Goal: Navigation & Orientation: Understand site structure

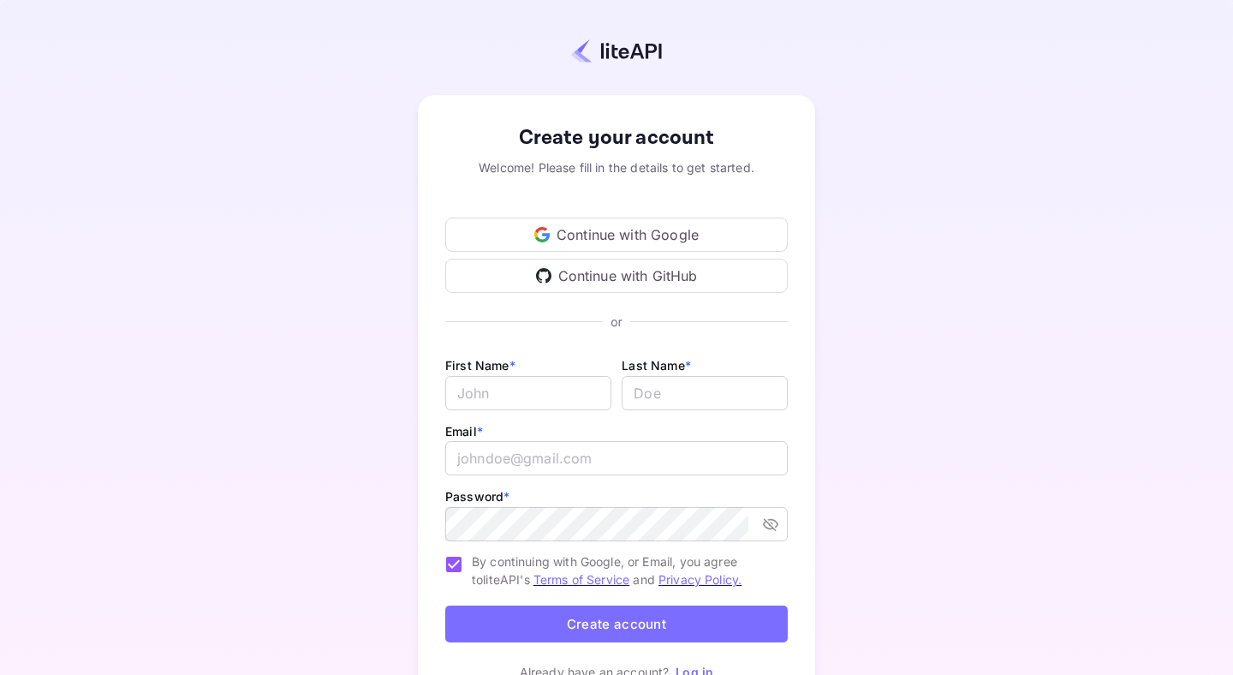
click at [641, 229] on div "Continue with Google" at bounding box center [616, 234] width 343 height 34
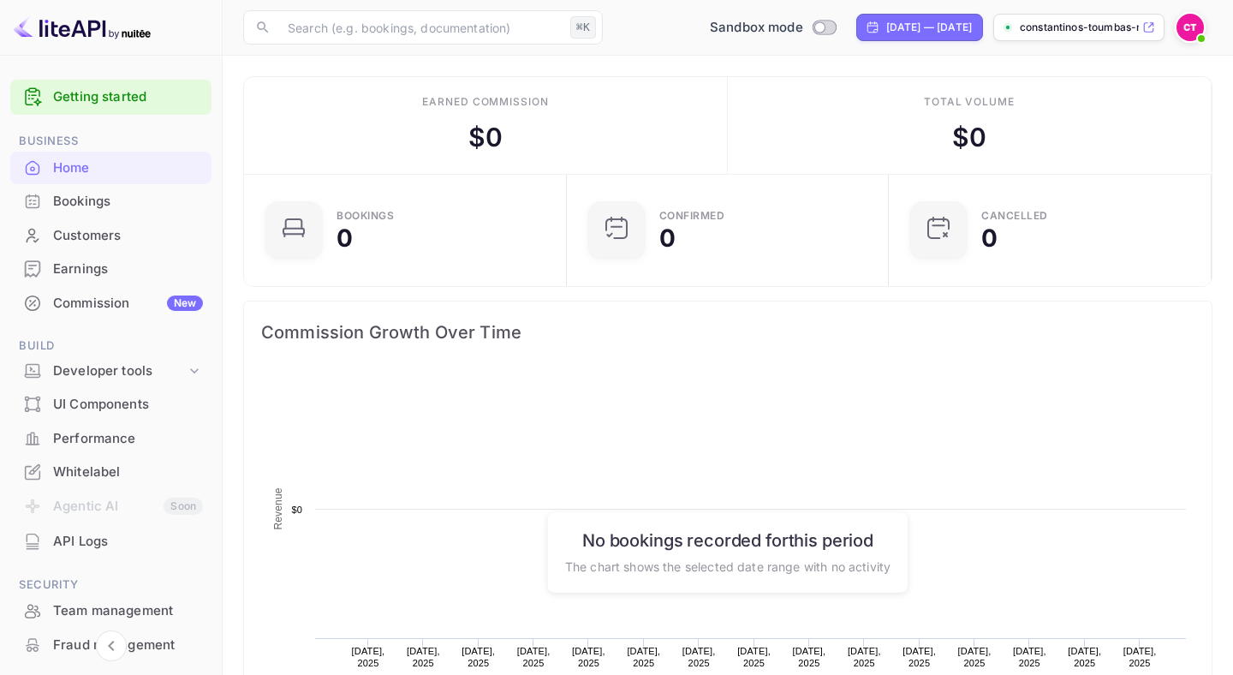
scroll to position [278, 313]
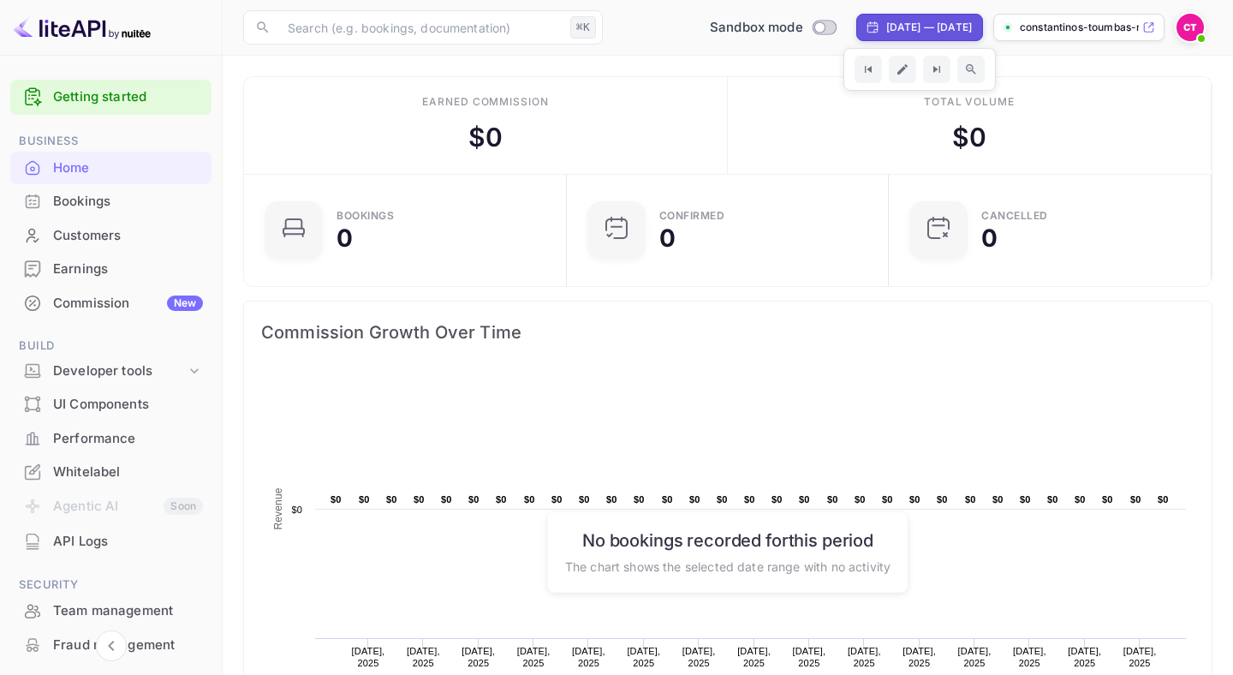
click at [1068, 31] on p "constantinos-toumbas-r..." at bounding box center [1079, 27] width 119 height 15
click at [1186, 34] on img at bounding box center [1190, 27] width 27 height 27
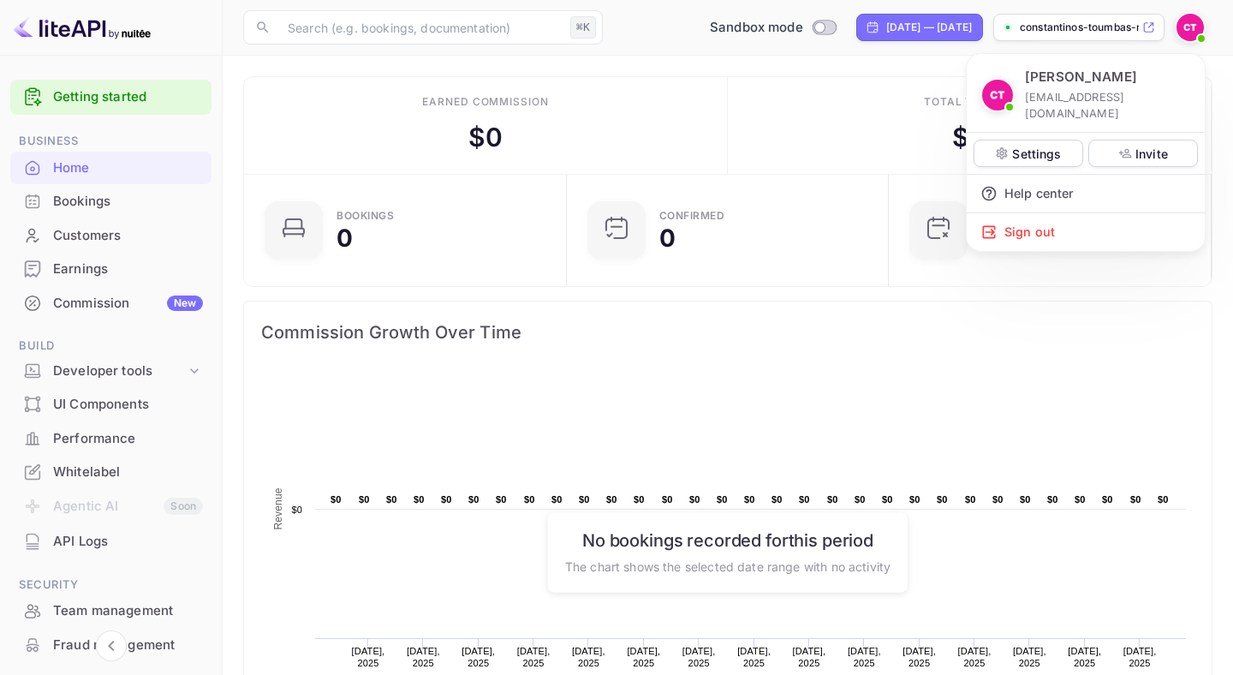
click at [1186, 34] on div at bounding box center [616, 337] width 1233 height 675
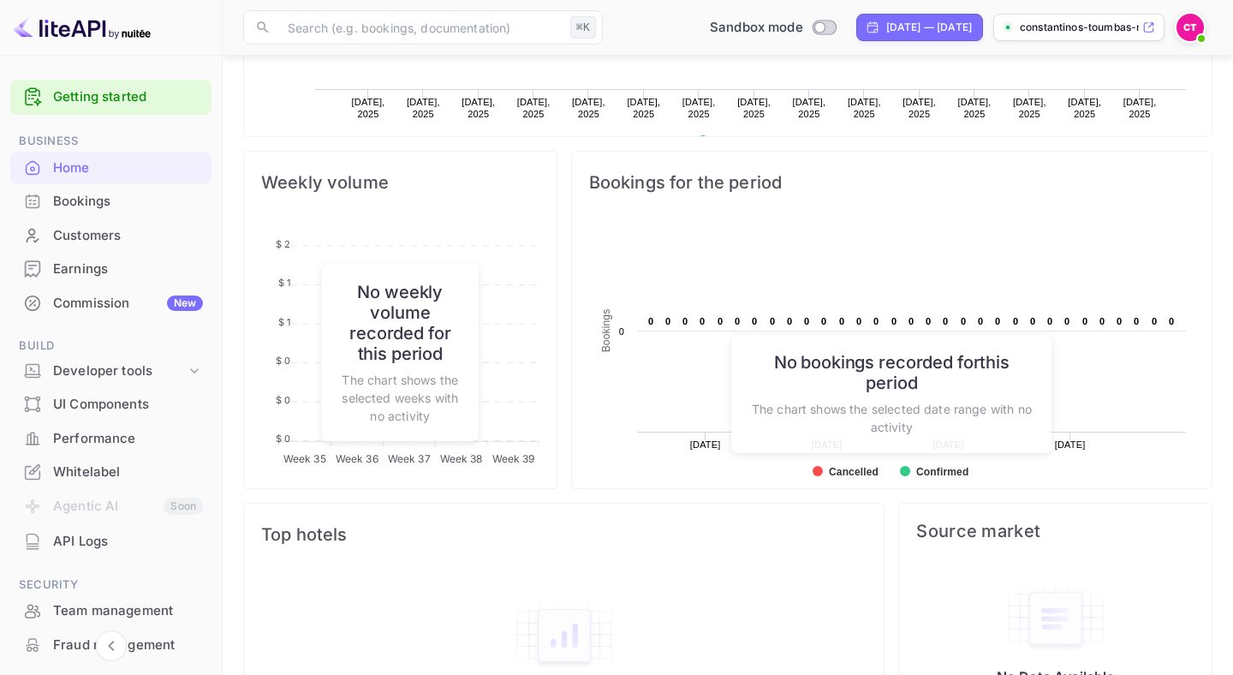
scroll to position [634, 0]
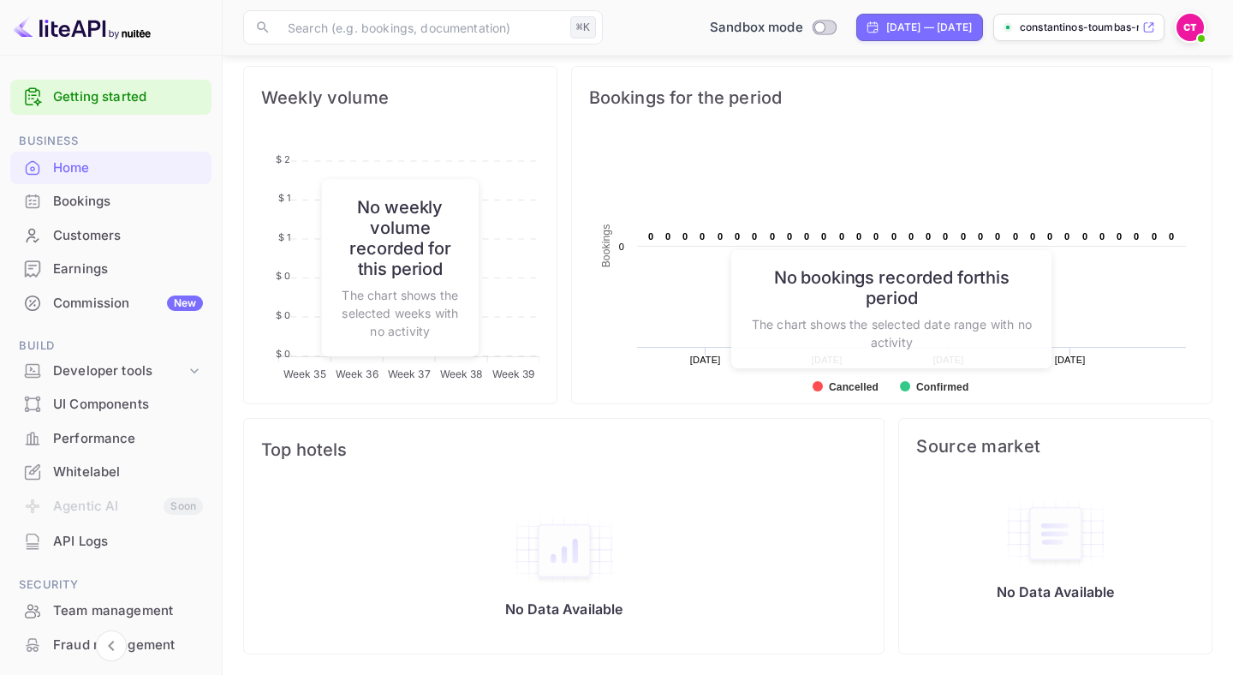
click at [104, 205] on div "Bookings" at bounding box center [128, 202] width 150 height 20
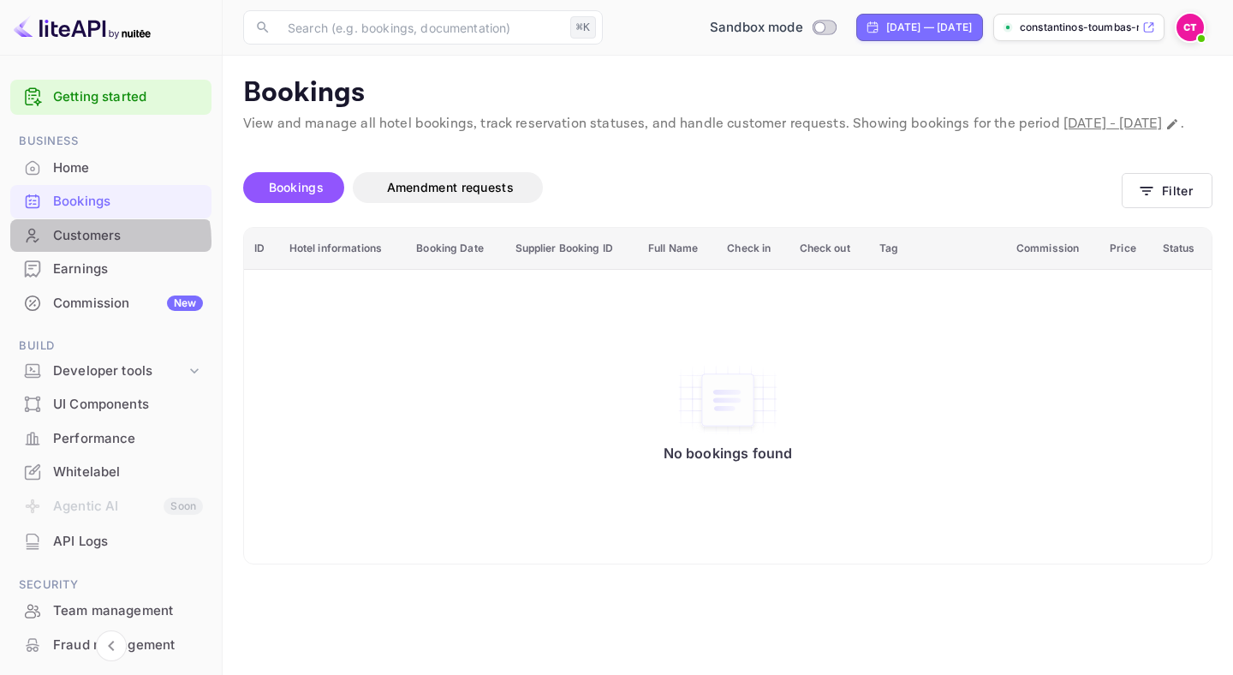
click at [98, 241] on div "Customers" at bounding box center [128, 236] width 150 height 20
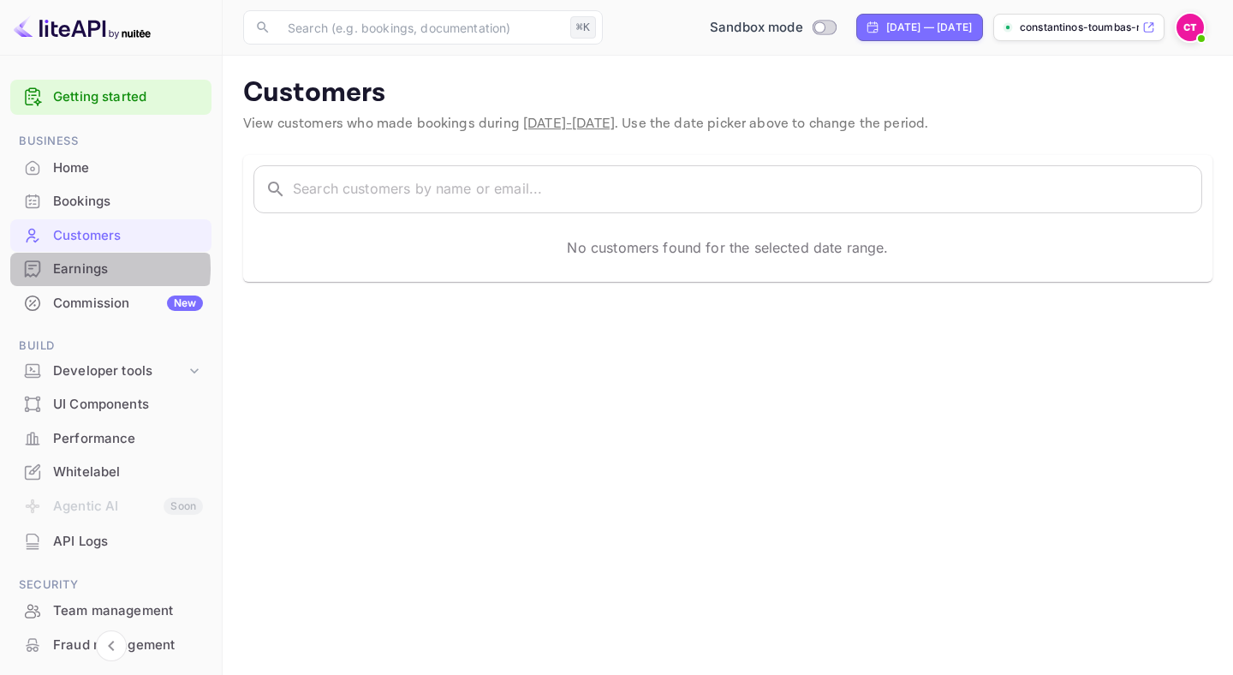
click at [98, 268] on div "Earnings" at bounding box center [128, 269] width 150 height 20
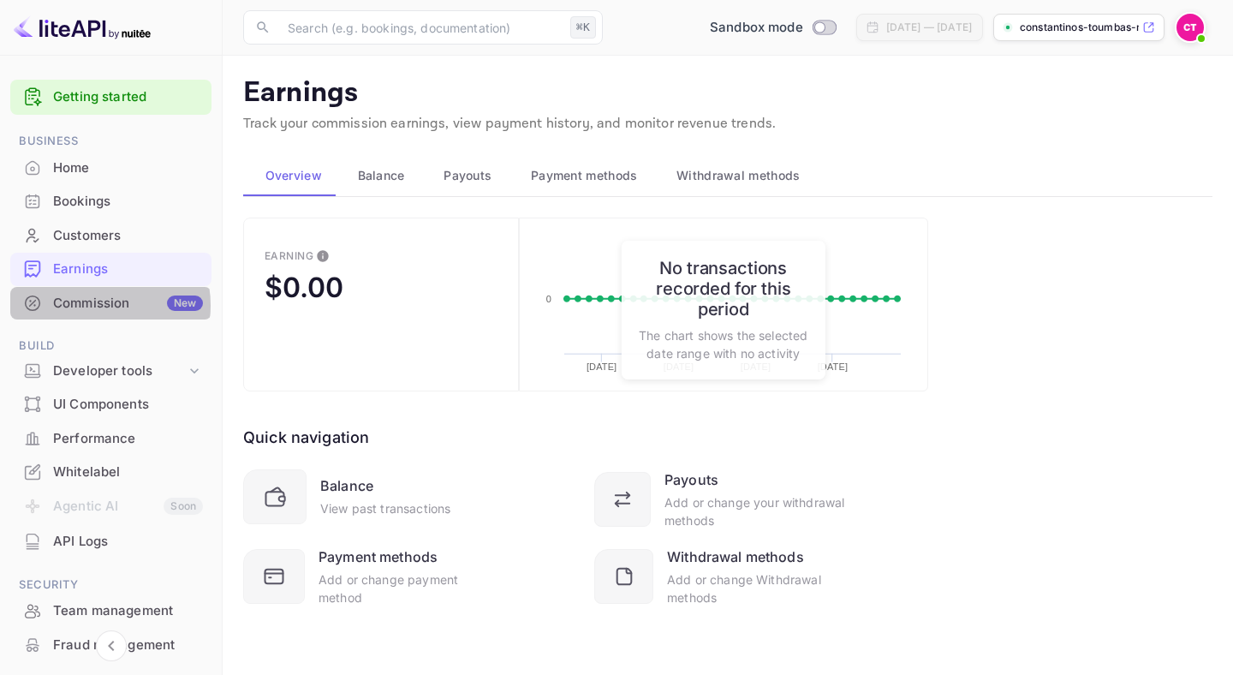
click at [92, 306] on div "Commission New" at bounding box center [128, 304] width 150 height 20
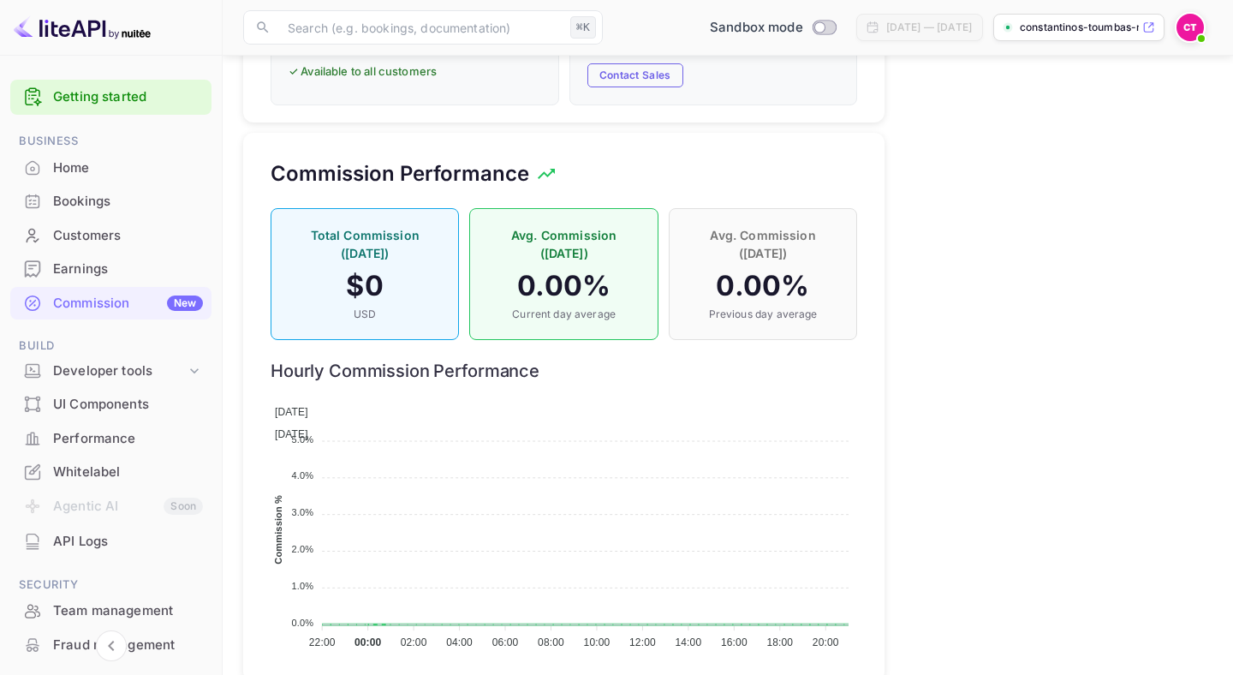
scroll to position [1129, 0]
click at [121, 374] on div "Developer tools" at bounding box center [119, 371] width 133 height 20
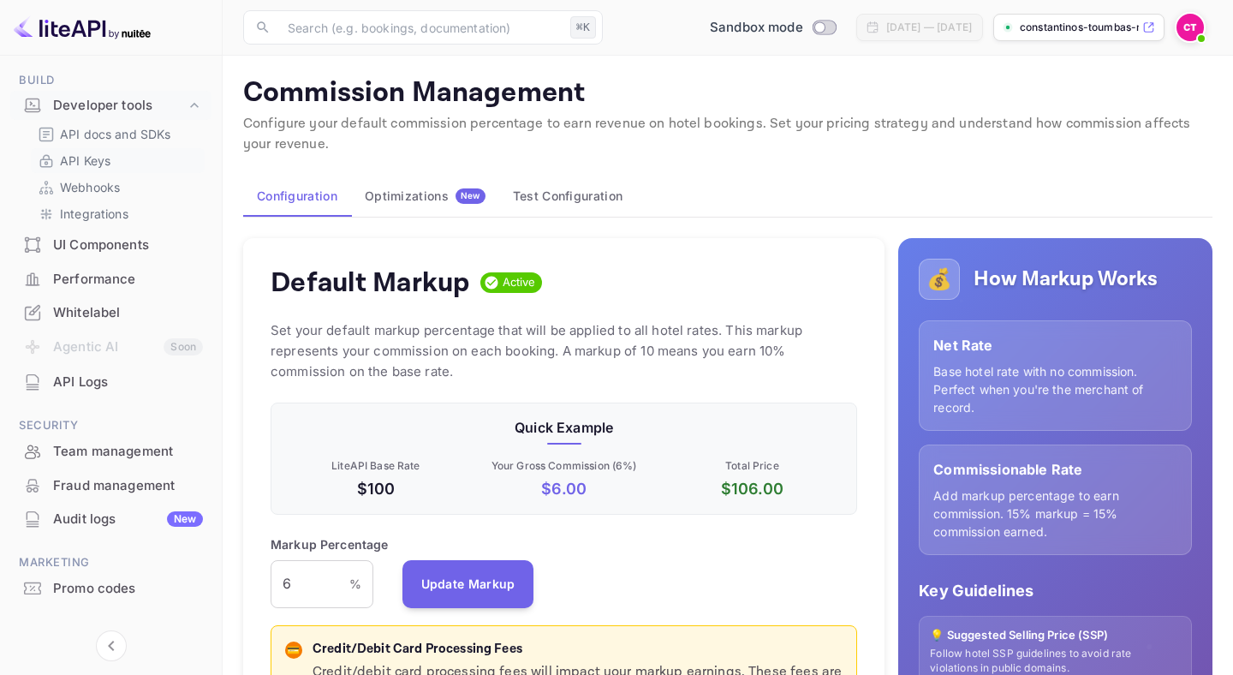
scroll to position [263, 0]
click at [92, 311] on div "Whitelabel" at bounding box center [128, 316] width 150 height 20
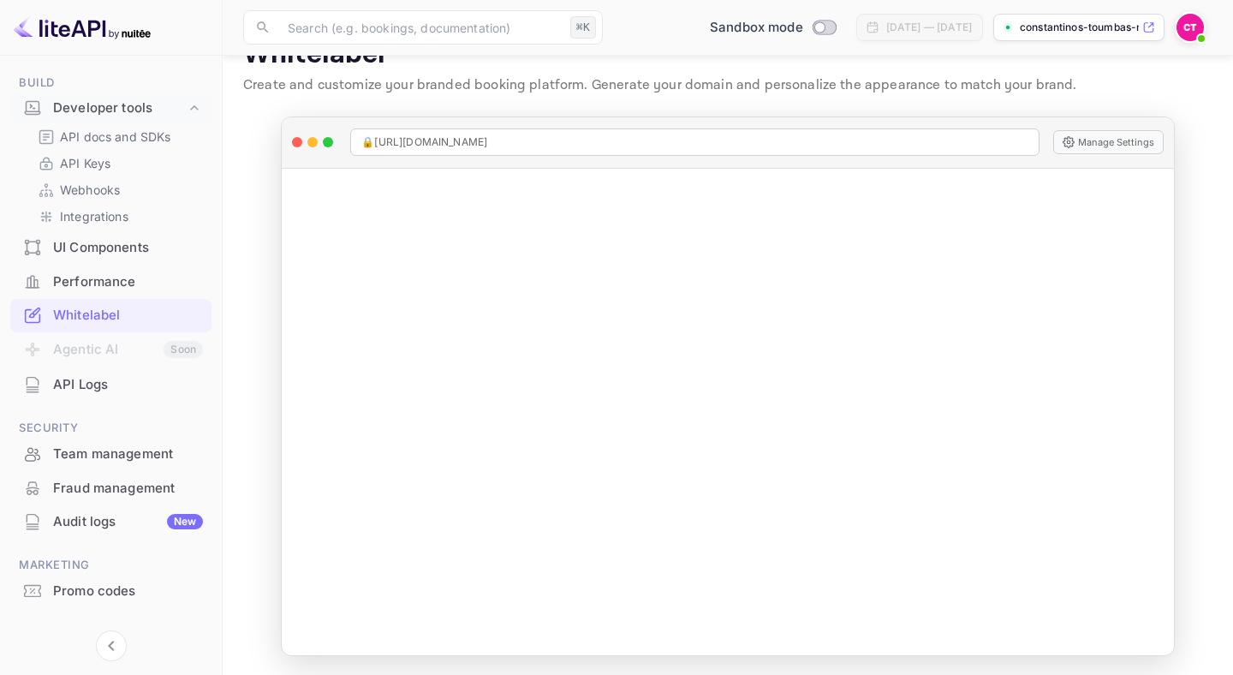
scroll to position [40, 0]
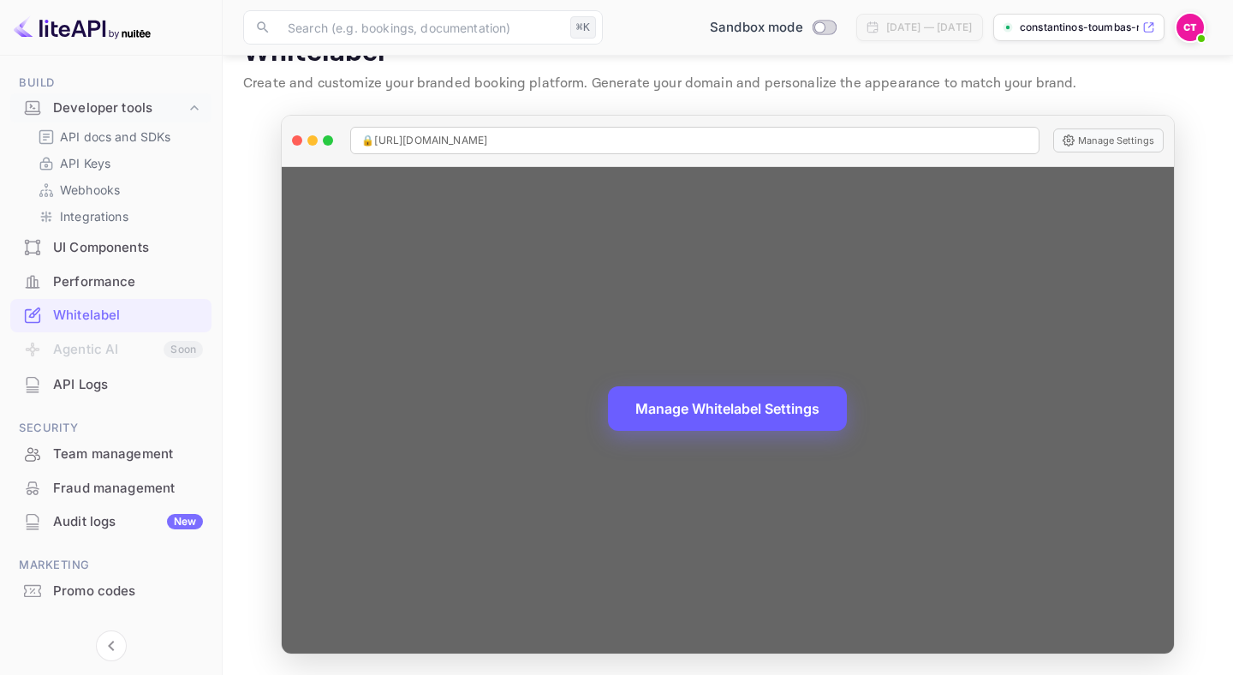
click at [653, 416] on button "Manage Whitelabel Settings" at bounding box center [727, 408] width 239 height 45
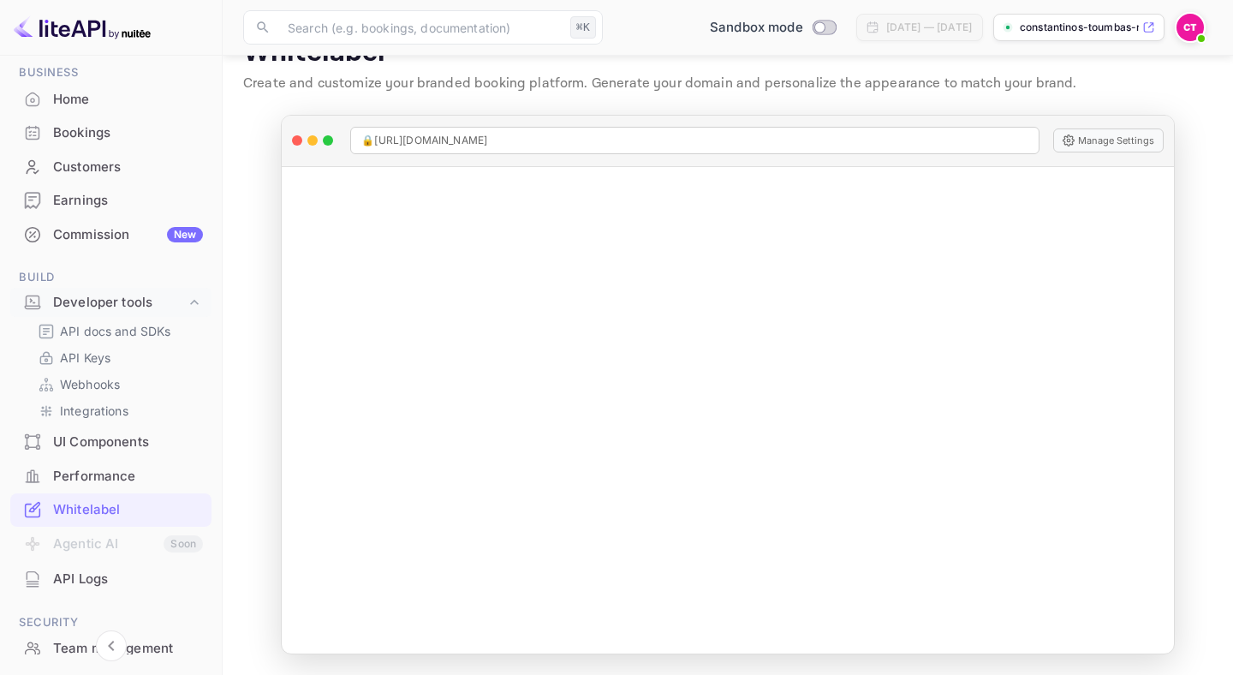
scroll to position [57, 0]
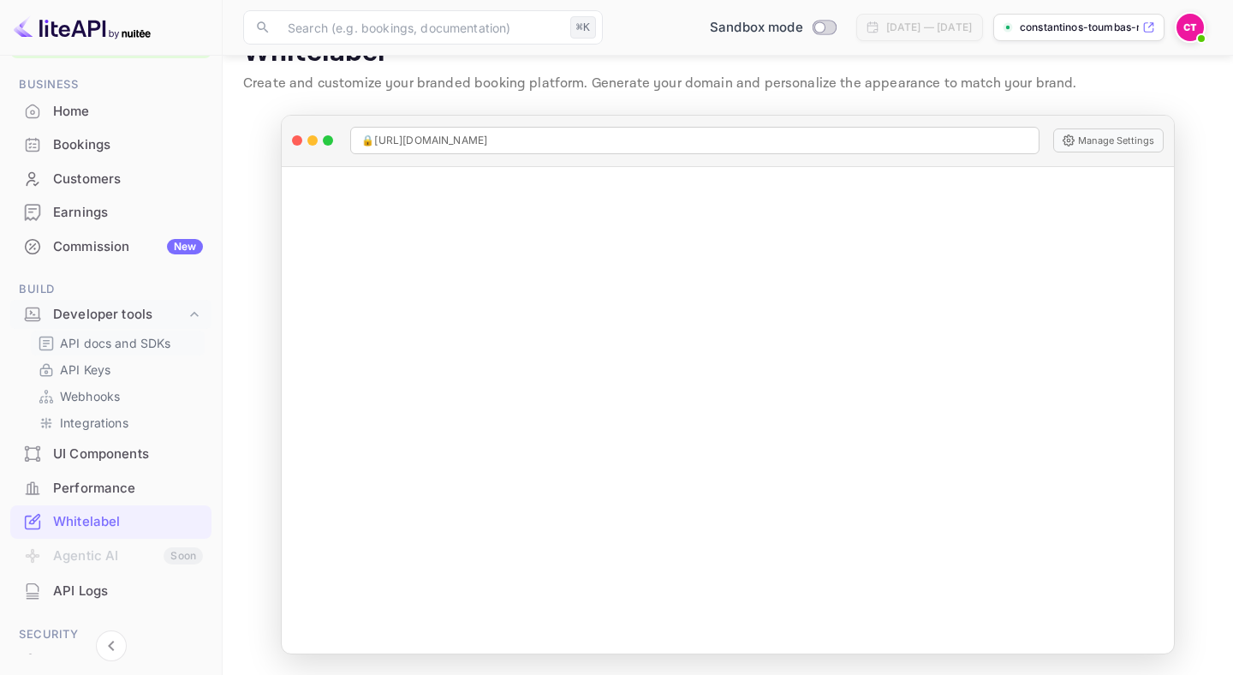
click at [137, 344] on p "API docs and SDKs" at bounding box center [115, 343] width 111 height 18
